Goal: Information Seeking & Learning: Learn about a topic

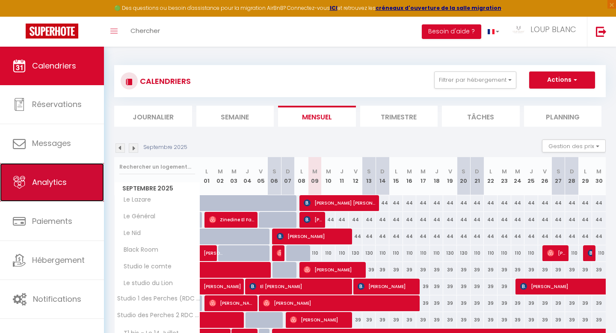
click at [53, 181] on span "Analytics" at bounding box center [49, 182] width 35 height 11
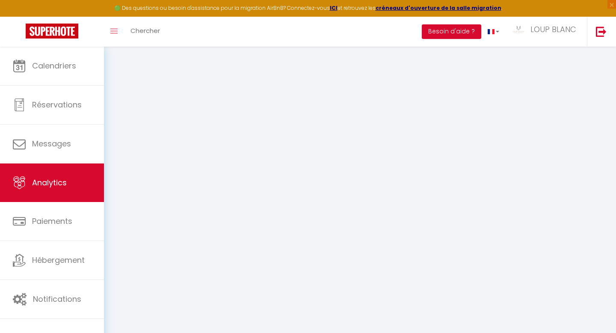
select select "2025"
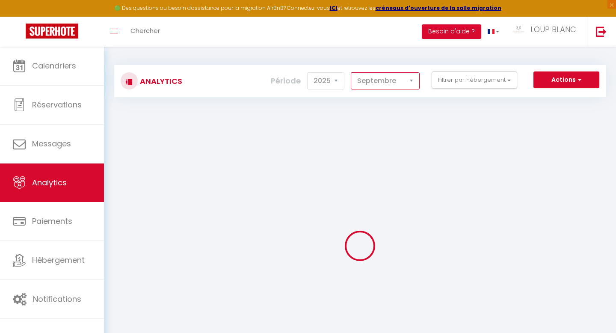
click at [382, 84] on select "[PERSON_NAME] Mars [PERSON_NAME] Juin Juillet Août Septembre Octobre Novembre D…" at bounding box center [385, 80] width 69 height 17
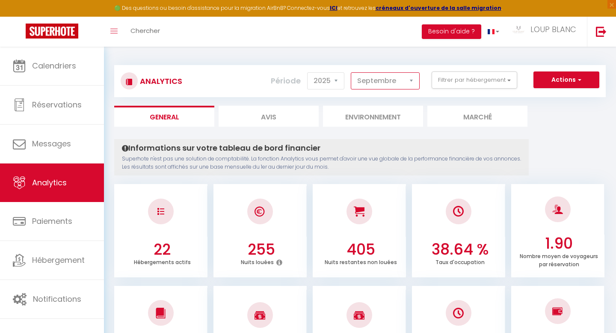
select select "8"
click at [351, 72] on select "[PERSON_NAME] Mars [PERSON_NAME] Juin Juillet Août Septembre Octobre Novembre D…" at bounding box center [385, 80] width 69 height 17
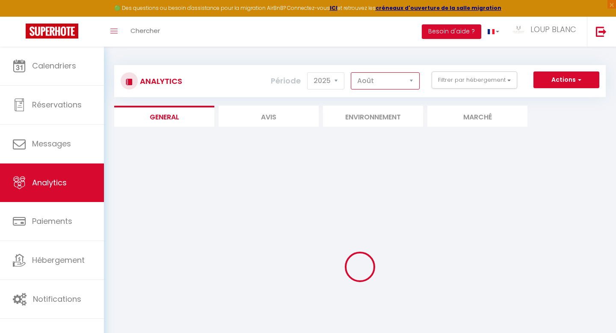
click at [394, 82] on select "[PERSON_NAME] Mars [PERSON_NAME] Juin Juillet Août Septembre Octobre Novembre D…" at bounding box center [385, 80] width 69 height 17
click at [335, 85] on select "2014 2015 2016 2017 2018 2019 2020 2021 2022 2023 2024 2025 2026 2027" at bounding box center [325, 80] width 37 height 17
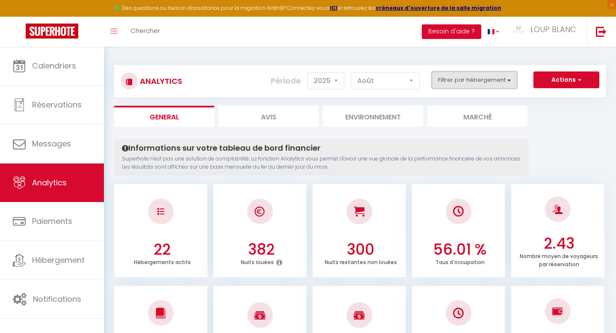
click at [494, 80] on button "Filtrer par hébergement" at bounding box center [475, 79] width 86 height 17
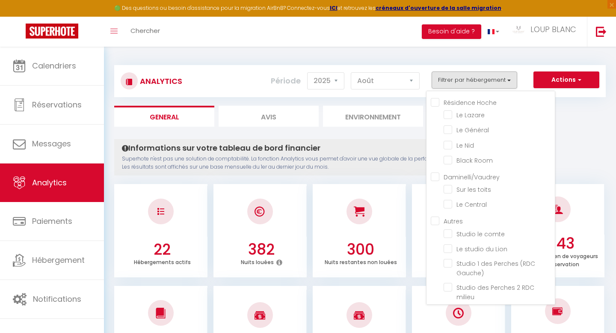
click at [437, 101] on Hoche "Résidence Hoche" at bounding box center [493, 102] width 124 height 9
checkbox Hoche "true"
checkbox Lazare "true"
checkbox Général "true"
checkbox Nid "true"
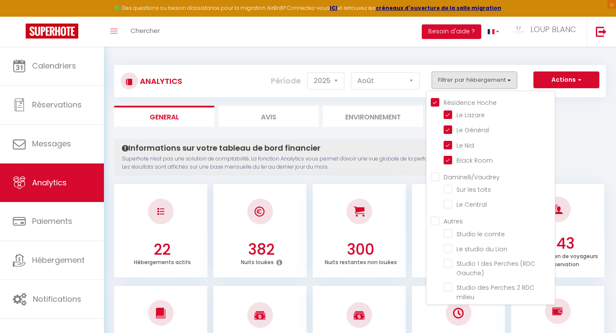
checkbox Room "true"
checkbox toits "false"
checkbox Central "false"
checkbox comte "false"
checkbox Lion "false"
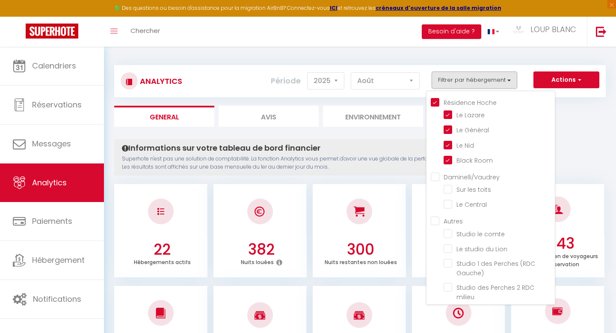
checkbox Gauche\) "false"
checkbox milieu "false"
checkbox Juillet "false"
checkbox Jaurès "false"
checkbox Techn’hom "false"
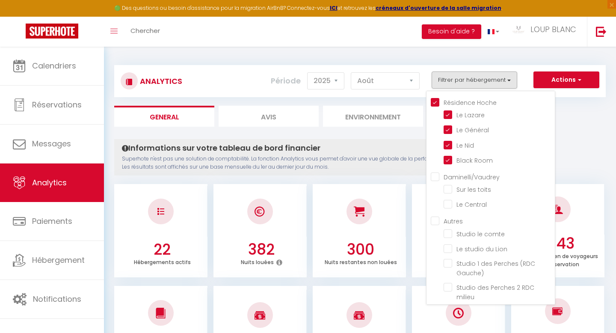
checkbox Vézélois "false"
checkbox balnéo "false"
checkbox Frahier "false"
checkbox Benade "false"
checkbox Saint-Maimboeuf "false"
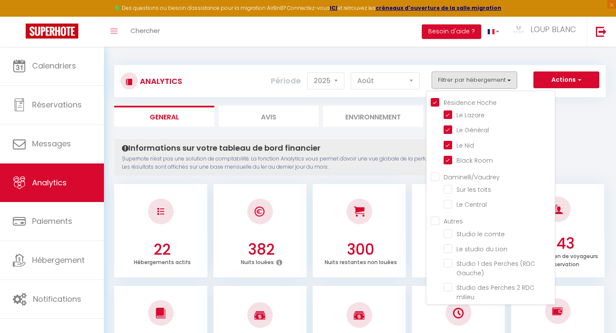
checkbox Commerce "false"
checkbox chateau "false"
checkbox Huisselets "false"
checkbox Cosy "false"
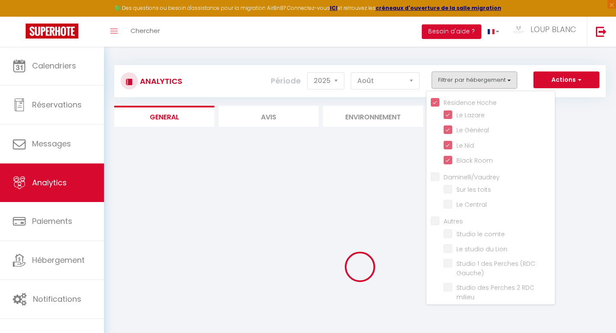
checkbox toits "false"
checkbox Central "false"
checkbox comte "false"
checkbox Lion "false"
checkbox Gauche\) "false"
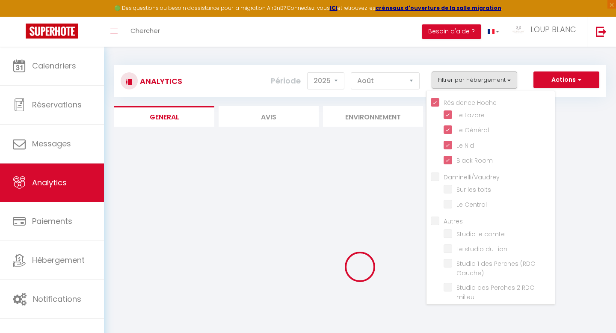
checkbox milieu "false"
checkbox Juillet "false"
checkbox Jaurès "false"
checkbox Techn’hom "false"
checkbox Vézélois "false"
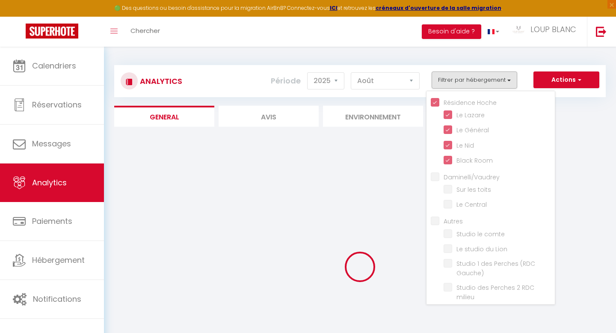
checkbox balnéo "false"
checkbox Frahier "false"
checkbox Benade "false"
checkbox Saint-Maimboeuf "false"
checkbox Commerce "false"
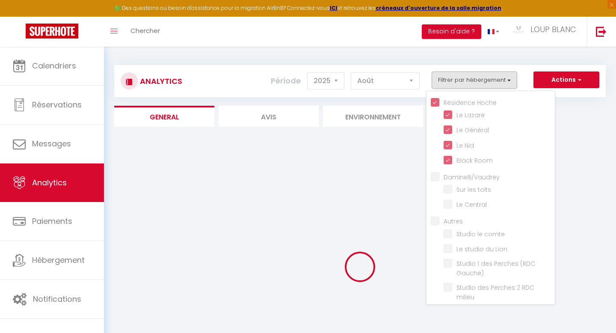
checkbox chateau "false"
checkbox Huisselets "false"
checkbox Cosy "false"
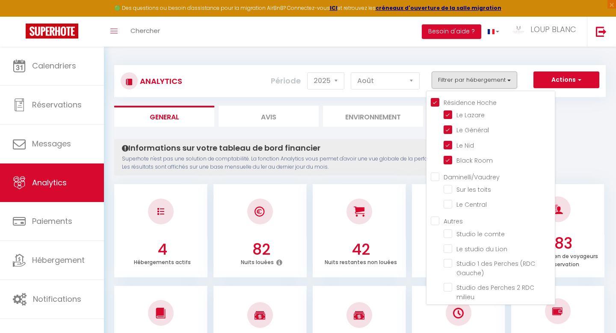
click at [588, 118] on ul "General Avis Environnement Marché" at bounding box center [359, 116] width 491 height 21
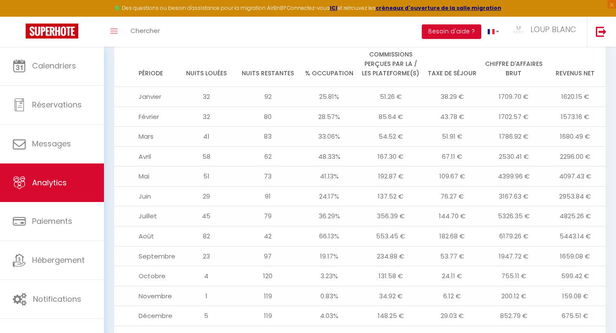
scroll to position [945, 0]
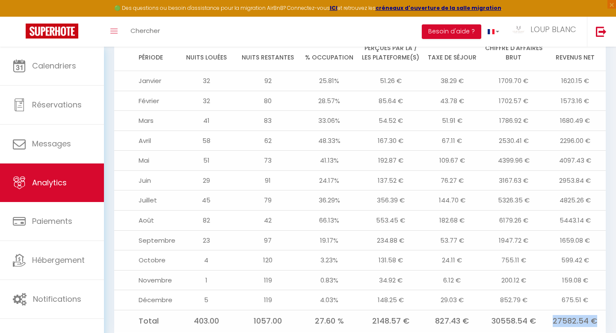
drag, startPoint x: 554, startPoint y: 292, endPoint x: 599, endPoint y: 296, distance: 45.1
click at [599, 310] on td "27582.54 €" at bounding box center [575, 321] width 62 height 22
click at [576, 310] on td "27582.54 €" at bounding box center [575, 321] width 62 height 22
drag, startPoint x: 555, startPoint y: 293, endPoint x: 593, endPoint y: 293, distance: 38.5
click at [595, 310] on td "27582.54 €" at bounding box center [575, 321] width 62 height 22
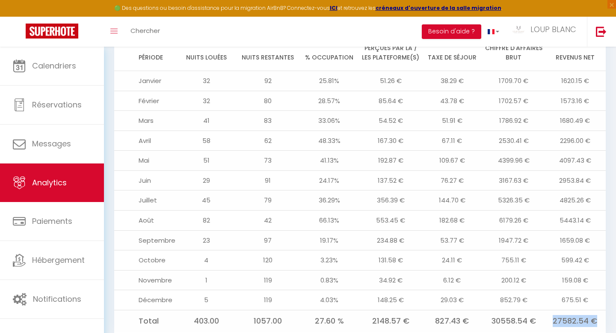
click at [584, 310] on td "27582.54 €" at bounding box center [575, 321] width 62 height 22
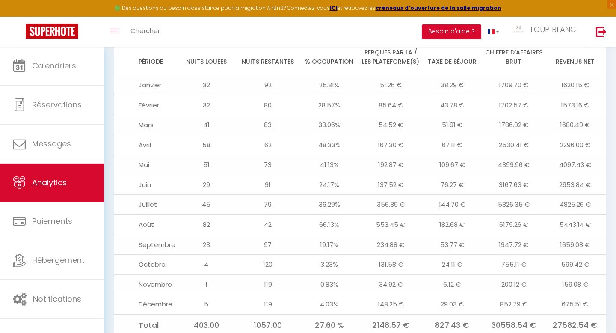
scroll to position [939, 0]
drag, startPoint x: 561, startPoint y: 198, endPoint x: 599, endPoint y: 198, distance: 38.1
click at [600, 216] on td "5443.14 €" at bounding box center [575, 226] width 62 height 20
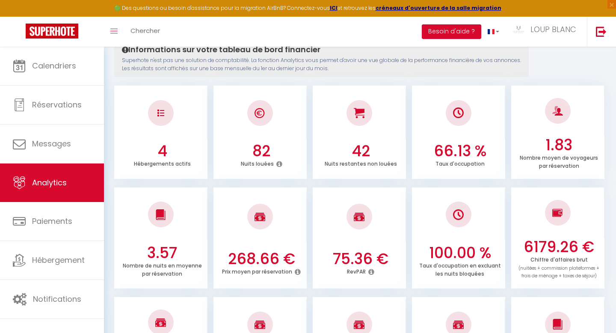
scroll to position [0, 0]
